Goal: Go to known website: Go to known website

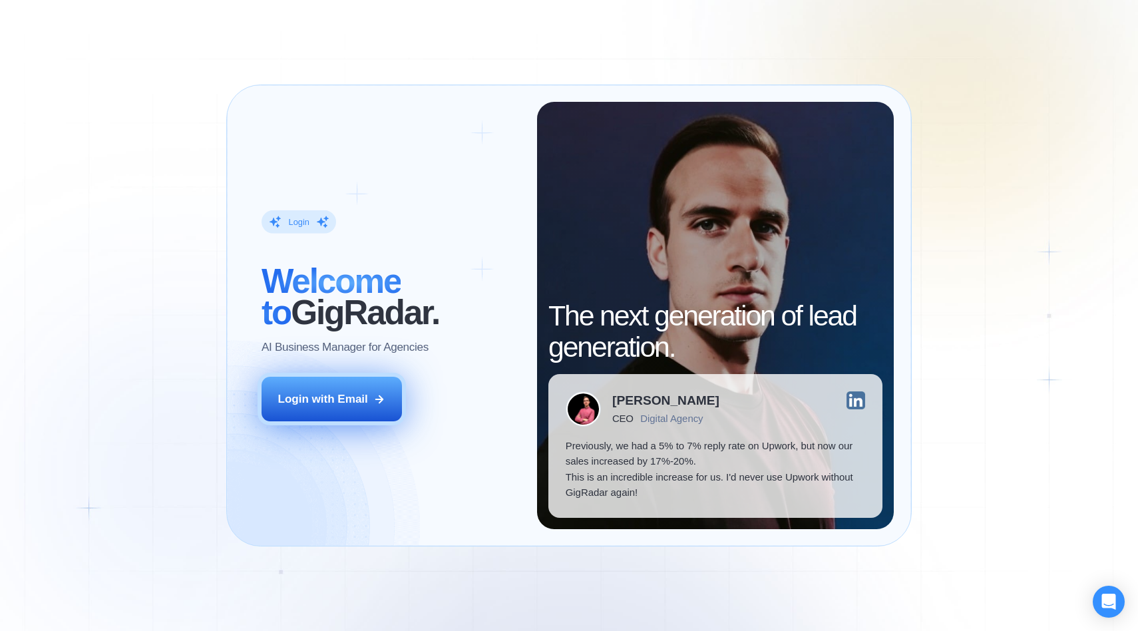
click at [364, 406] on div "Login with Email" at bounding box center [323, 399] width 90 height 16
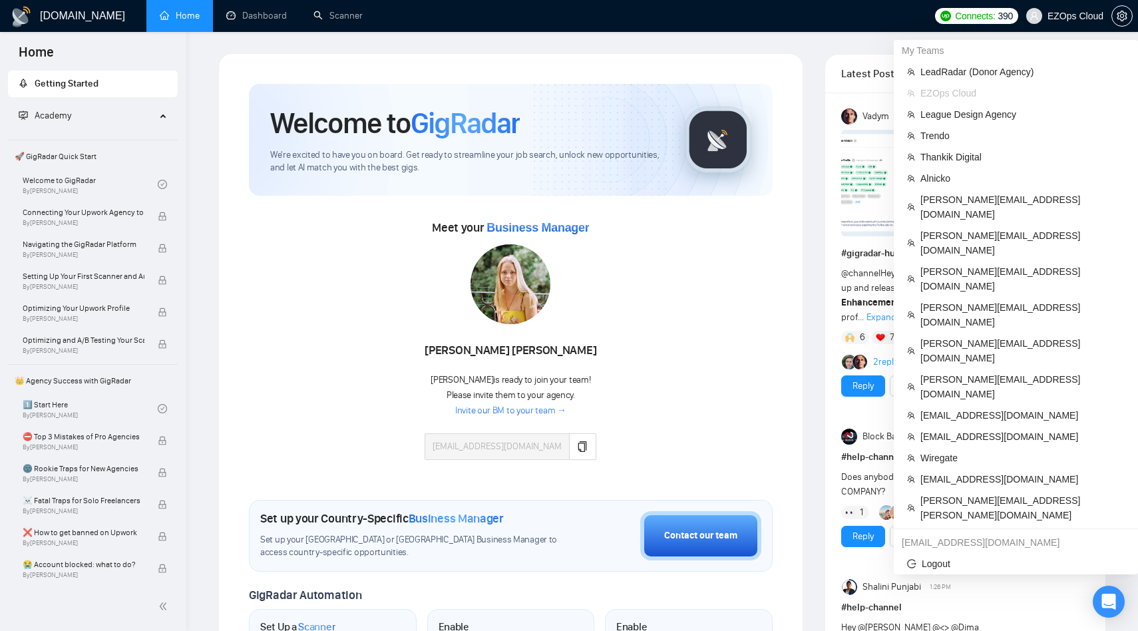
click at [1055, 16] on span "EZOps Cloud" at bounding box center [1075, 16] width 56 height 0
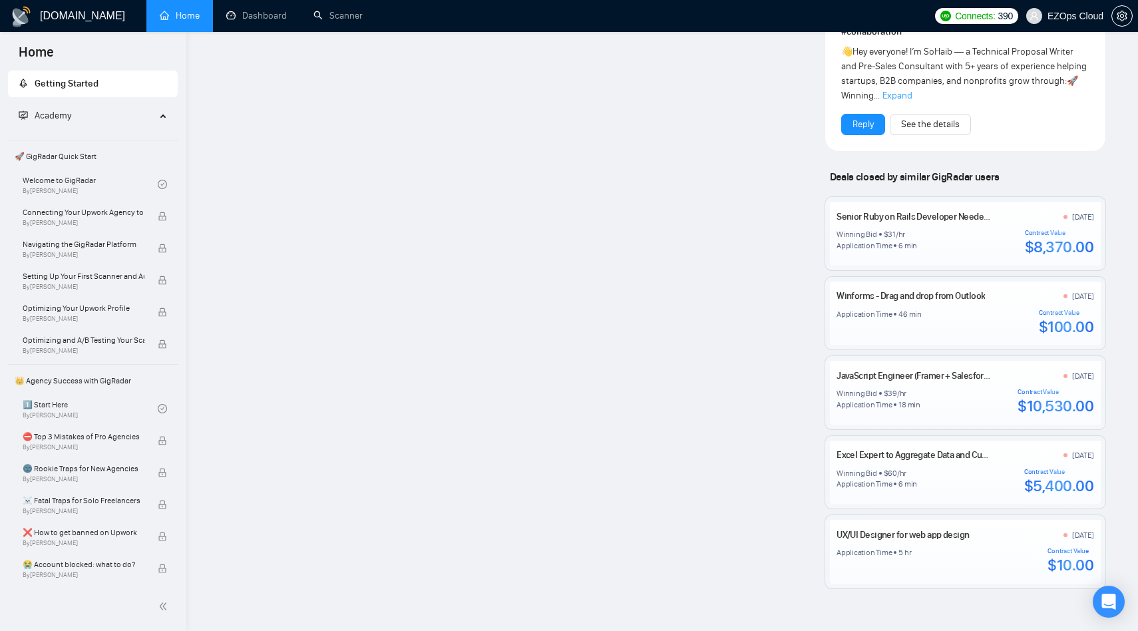
scroll to position [1092, 0]
